Goal: Information Seeking & Learning: Learn about a topic

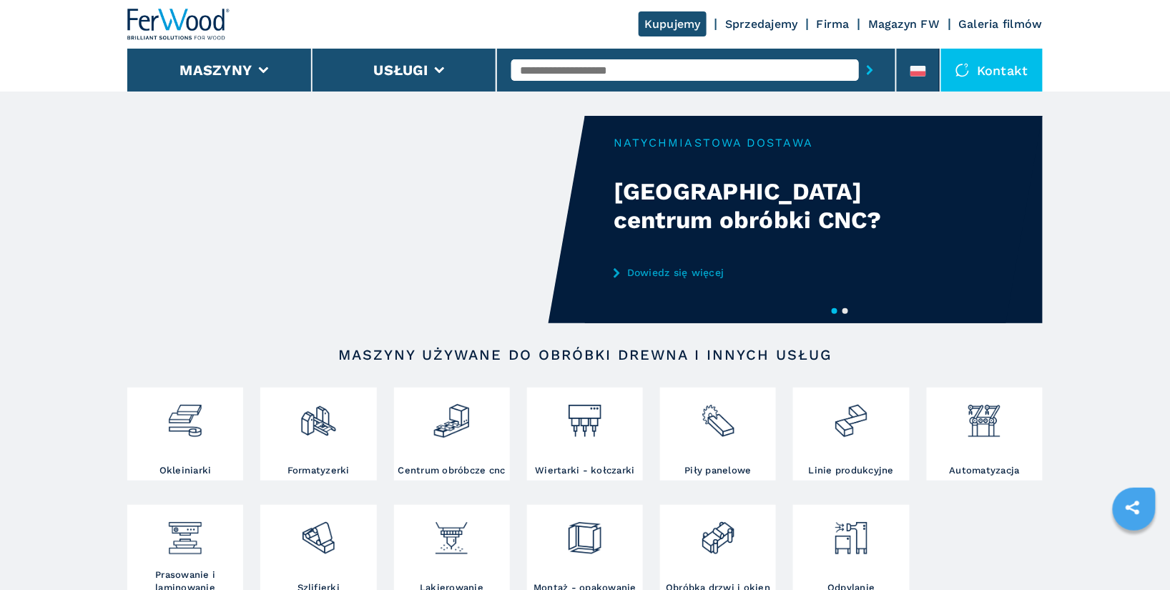
click at [572, 59] on input "text" at bounding box center [686, 69] width 348 height 21
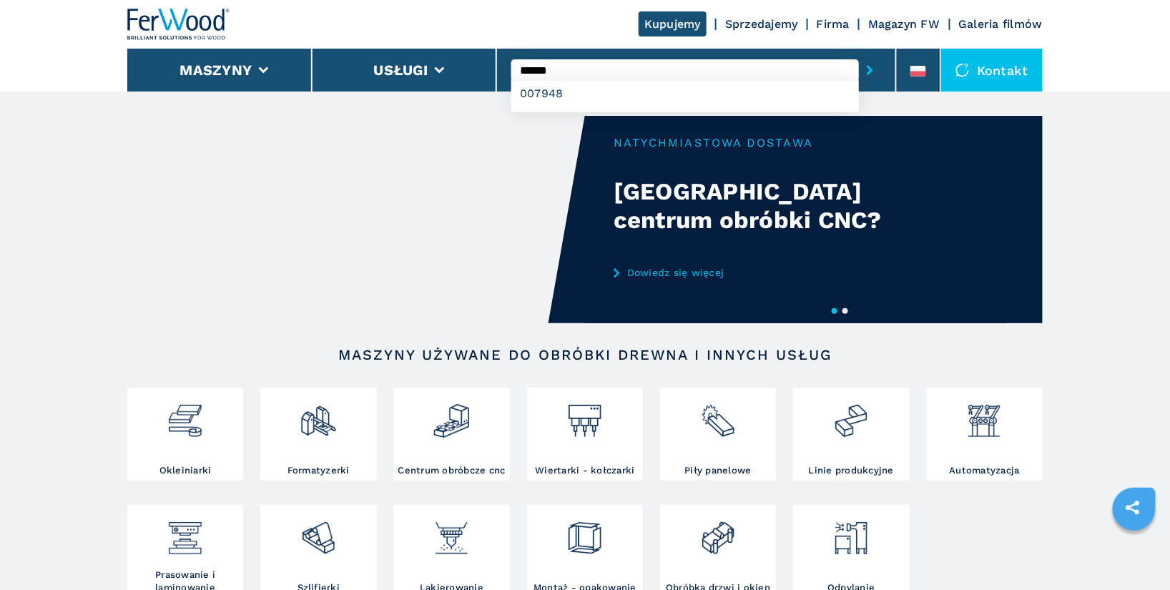
type input "******"
click at [859, 54] on button "submit-button" at bounding box center [870, 70] width 22 height 33
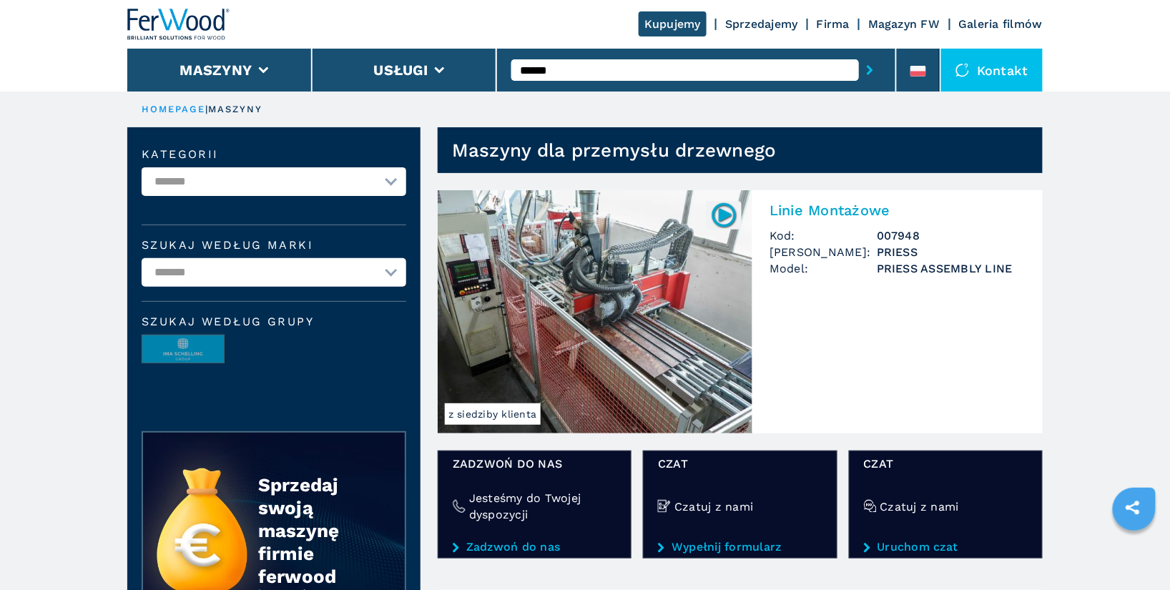
click at [850, 214] on h2 "Linie Montażowe" at bounding box center [898, 210] width 256 height 17
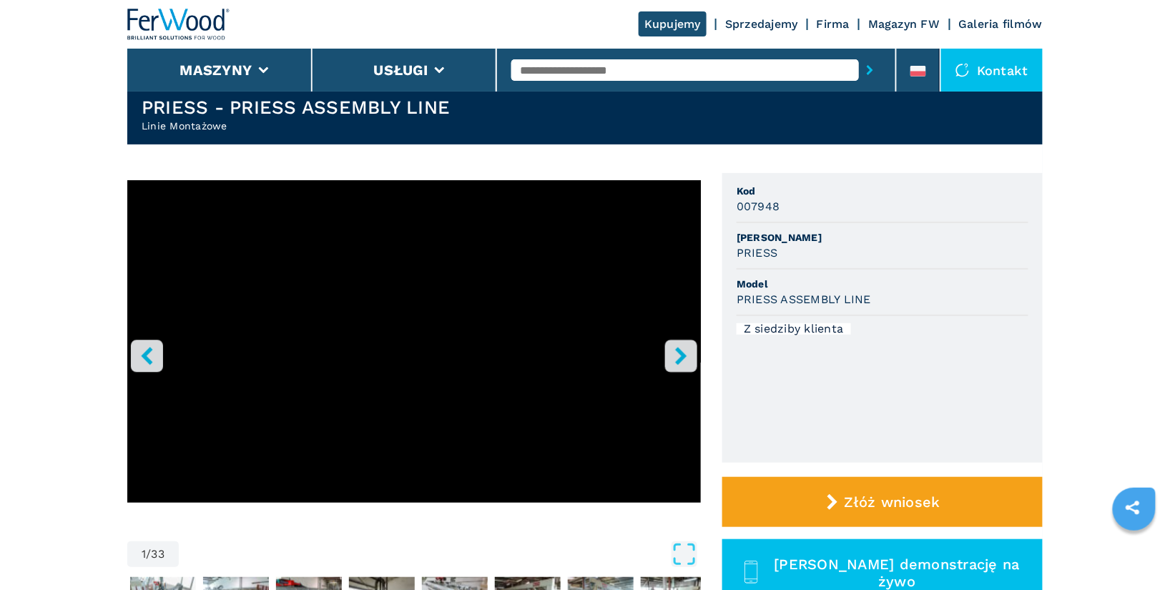
scroll to position [36, 0]
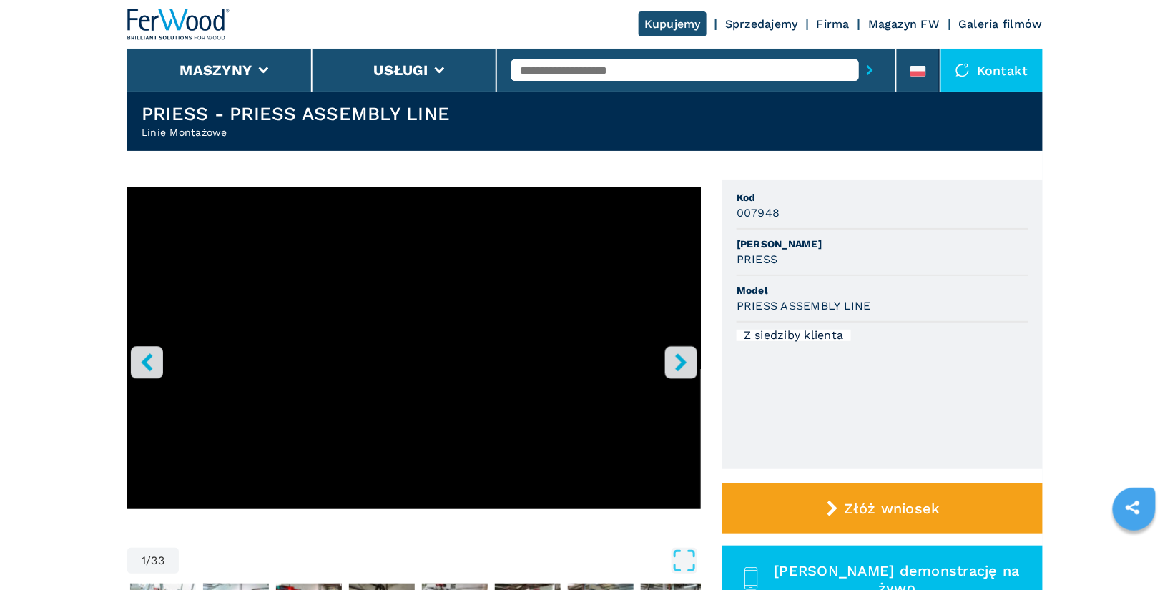
click at [552, 74] on input "text" at bounding box center [686, 69] width 348 height 21
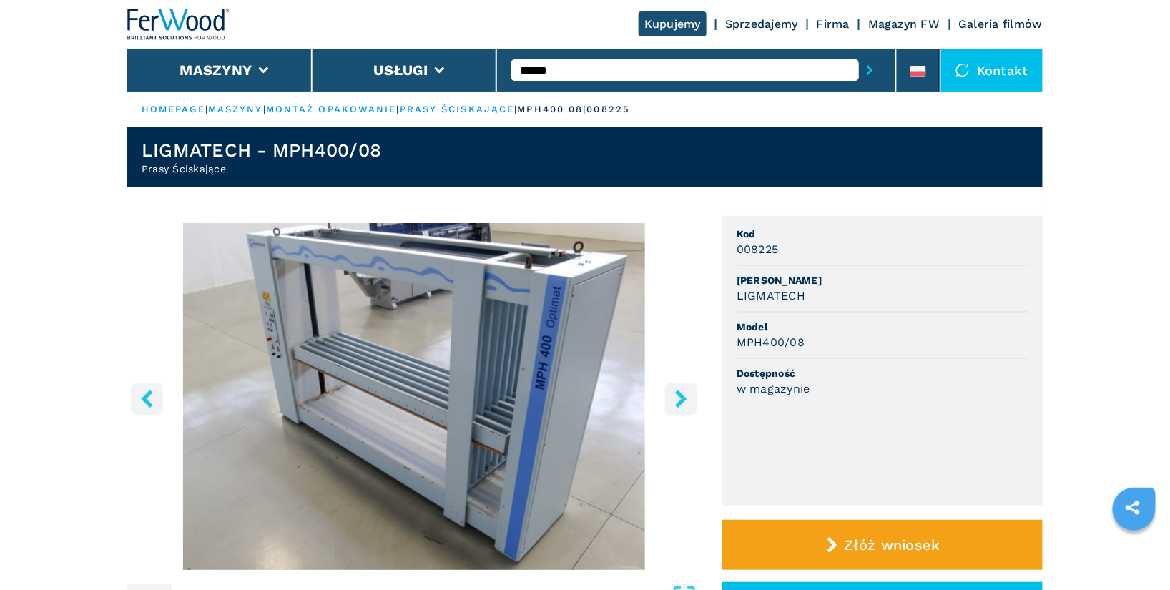
type input "******"
click at [675, 399] on icon "right-button" at bounding box center [681, 399] width 18 height 18
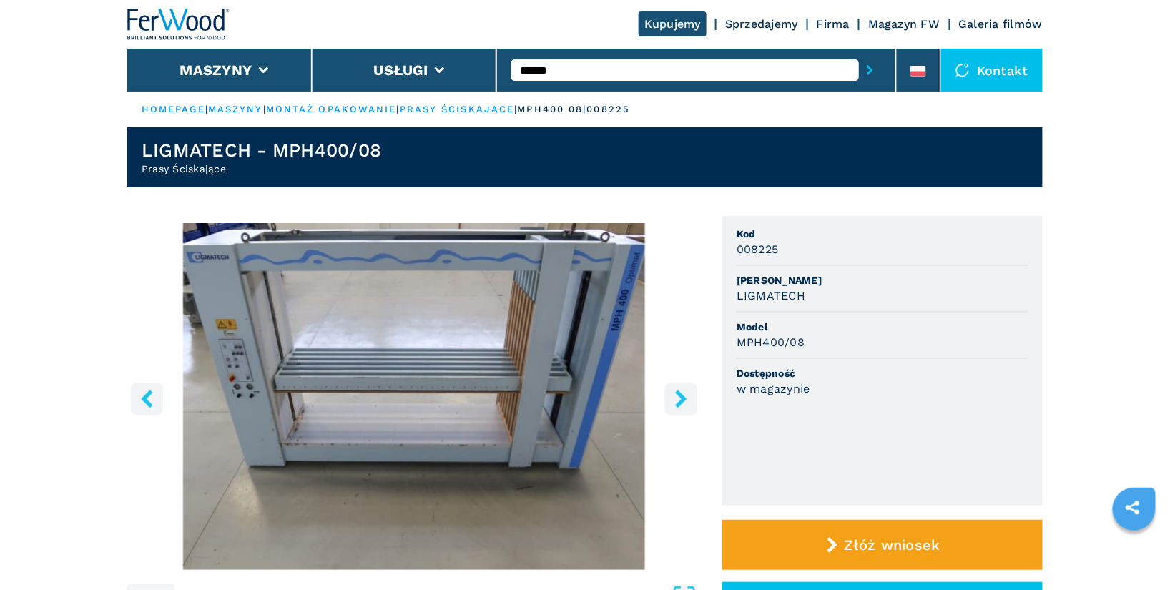
click at [679, 398] on icon "right-button" at bounding box center [681, 399] width 18 height 18
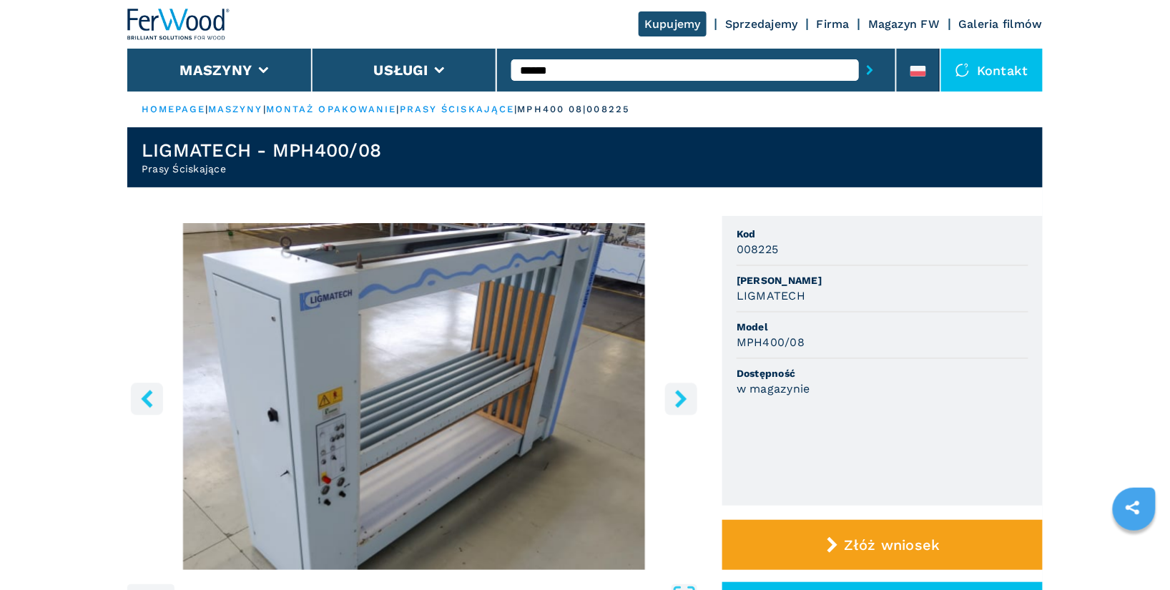
click at [679, 398] on icon "right-button" at bounding box center [681, 399] width 18 height 18
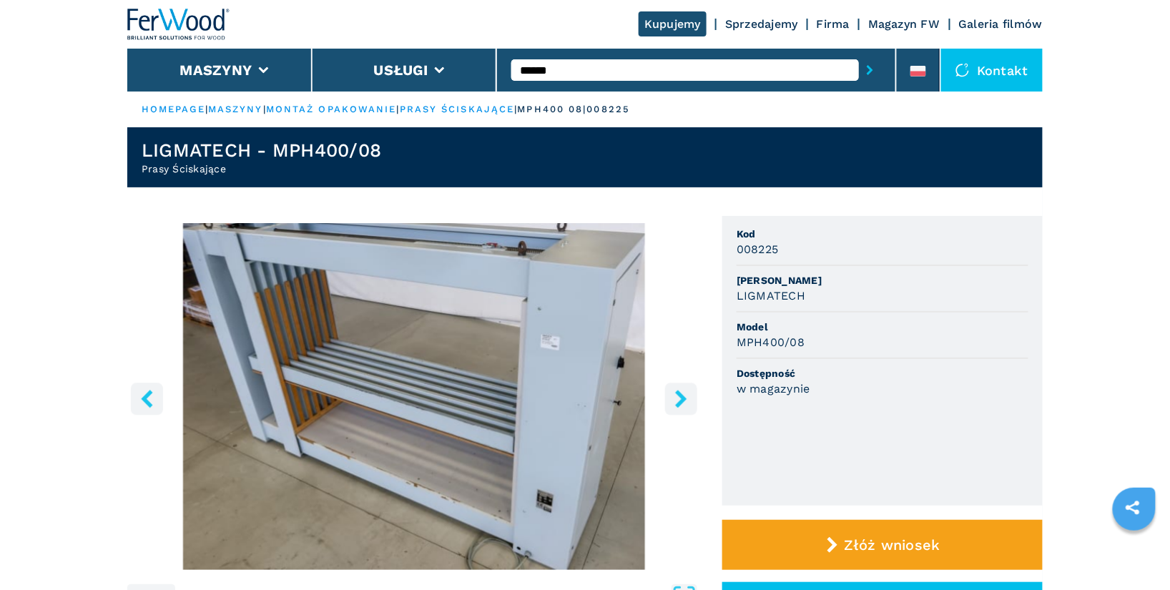
click at [679, 398] on icon "right-button" at bounding box center [681, 399] width 18 height 18
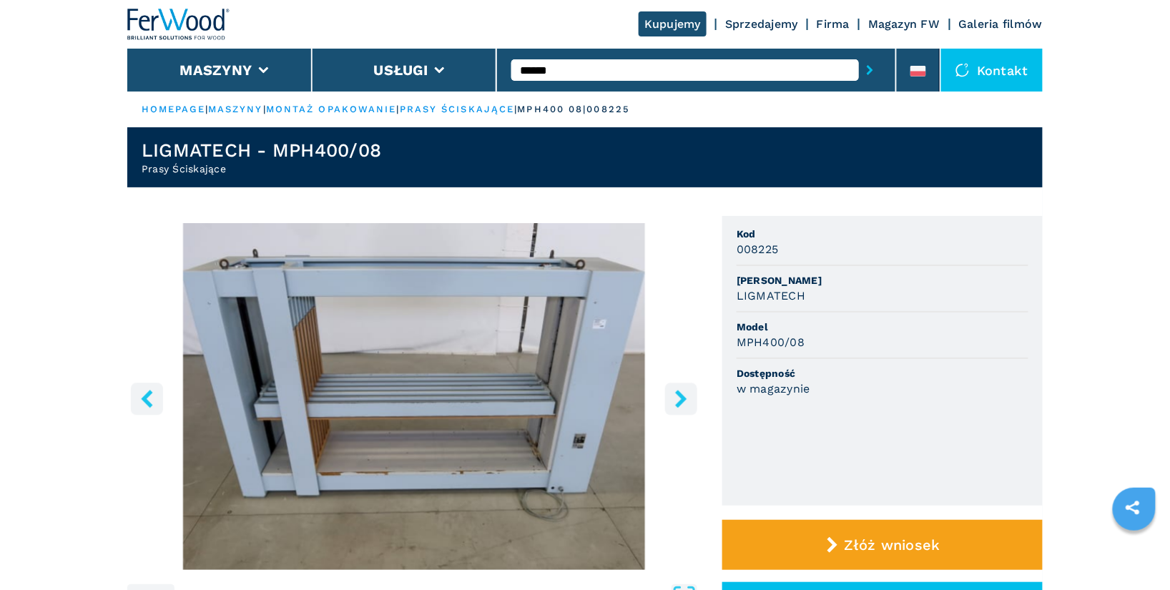
click at [679, 398] on icon "right-button" at bounding box center [681, 399] width 18 height 18
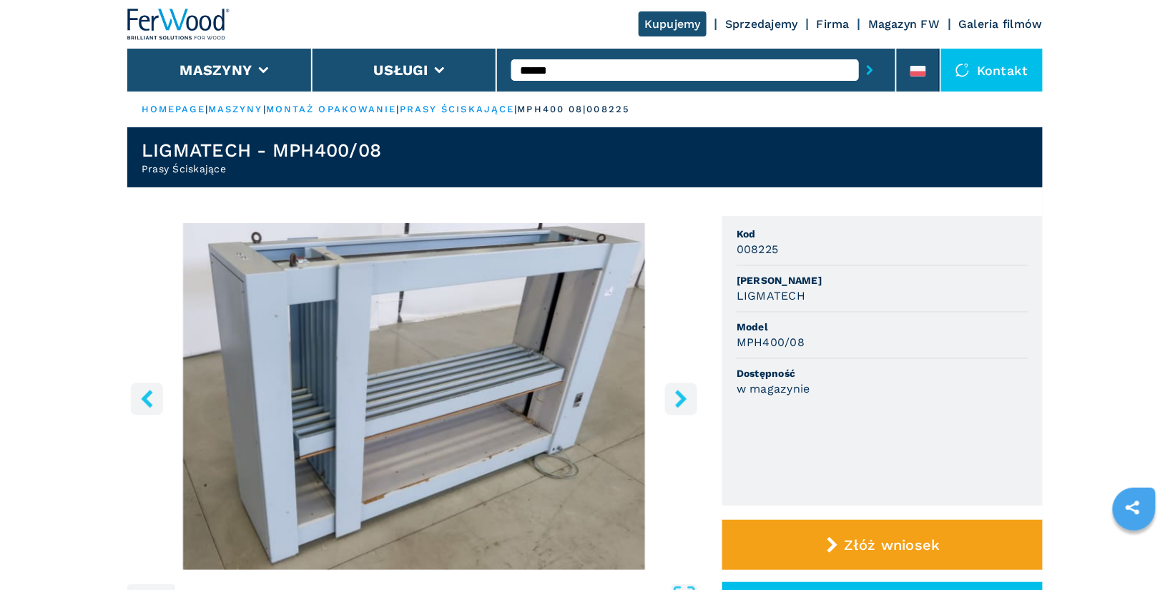
click at [679, 398] on icon "right-button" at bounding box center [681, 399] width 18 height 18
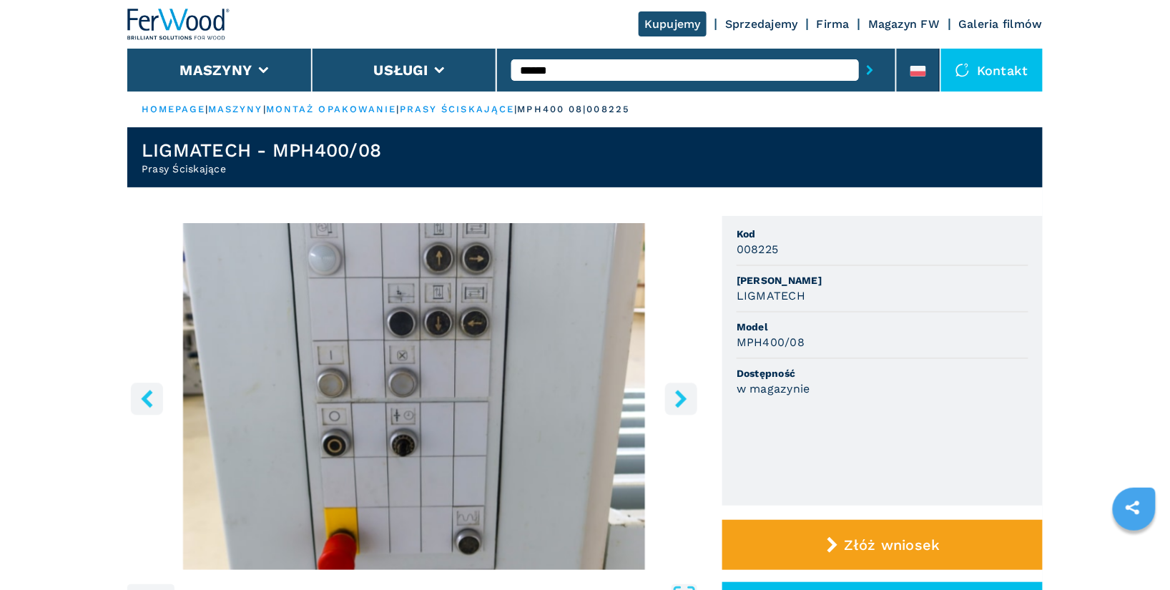
click at [679, 398] on icon "right-button" at bounding box center [681, 399] width 18 height 18
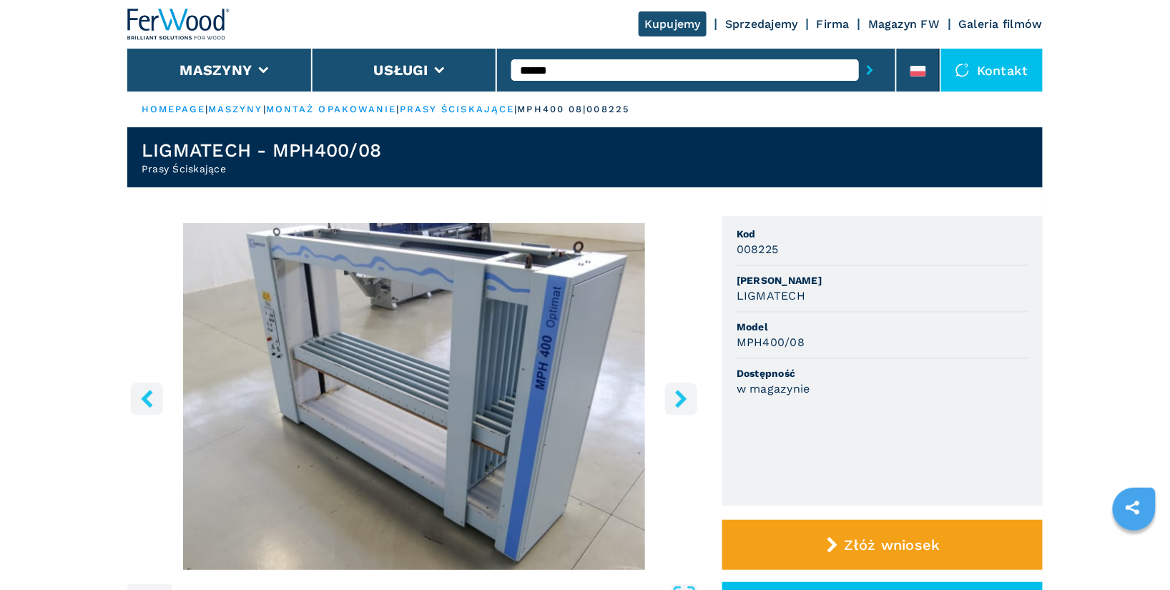
click at [679, 398] on icon "right-button" at bounding box center [681, 399] width 18 height 18
